Goal: Transaction & Acquisition: Purchase product/service

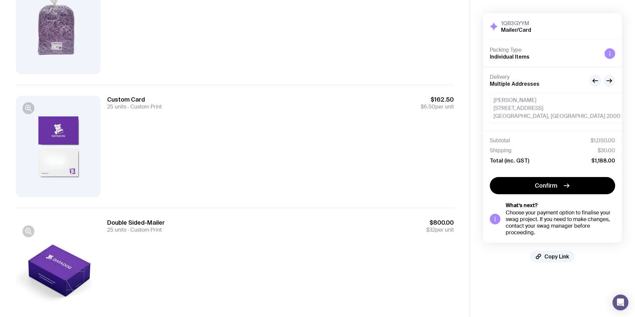
scroll to position [132, 0]
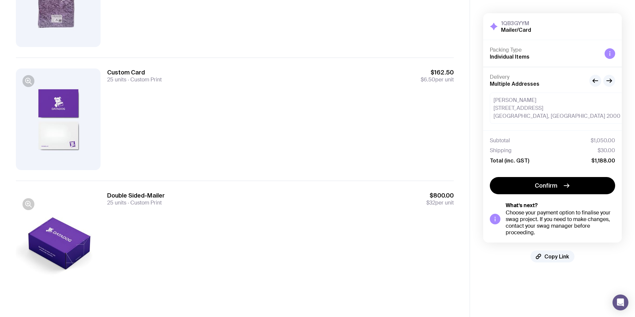
click at [69, 240] on div at bounding box center [58, 243] width 85 height 102
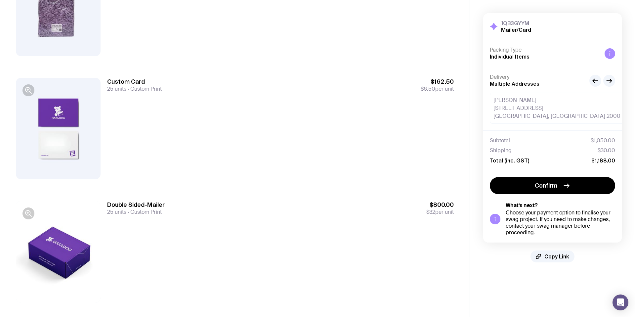
scroll to position [122, 0]
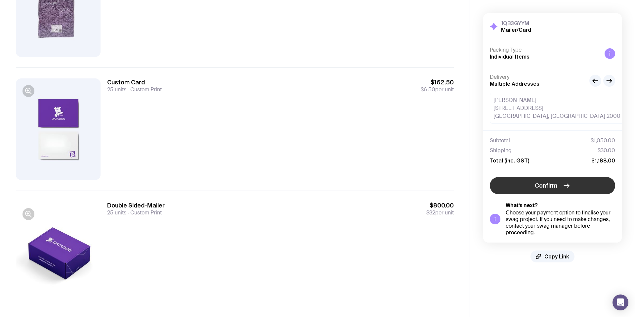
click at [578, 187] on button "Confirm" at bounding box center [552, 185] width 125 height 17
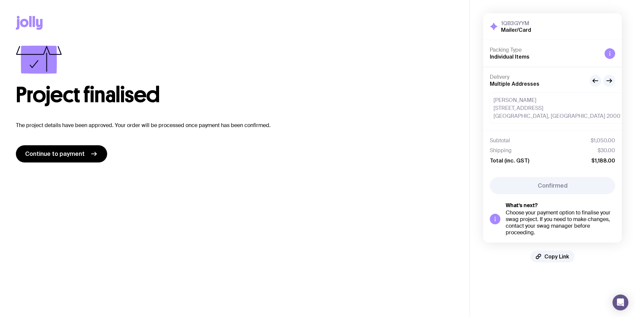
scroll to position [0, 0]
click at [99, 158] on link "Continue to payment" at bounding box center [61, 153] width 91 height 17
